Goal: Entertainment & Leisure: Browse casually

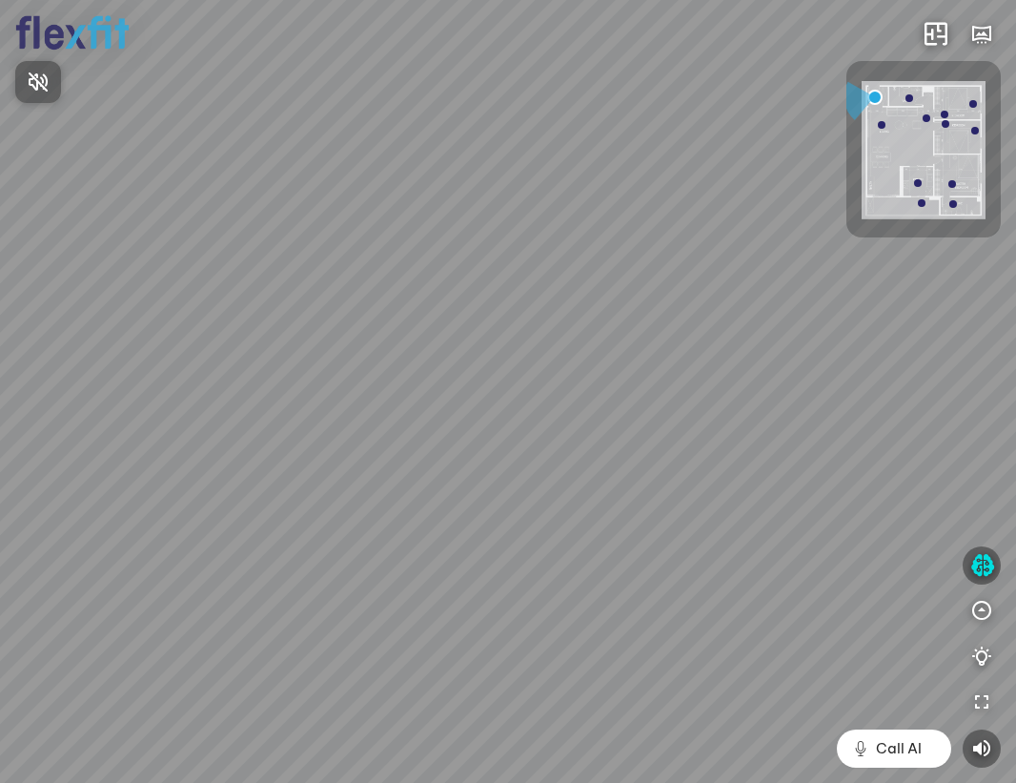
click at [980, 568] on div at bounding box center [508, 391] width 1016 height 783
click at [986, 562] on icon "button" at bounding box center [983, 565] width 24 height 23
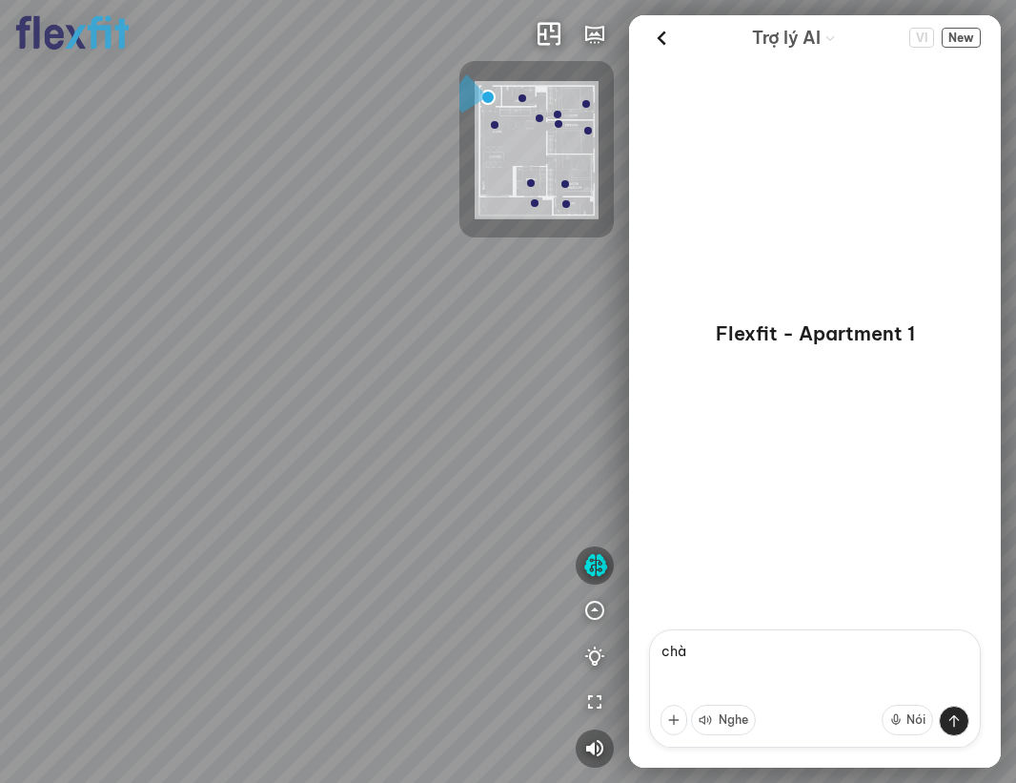
type textarea "chào"
